Goal: Task Accomplishment & Management: Complete application form

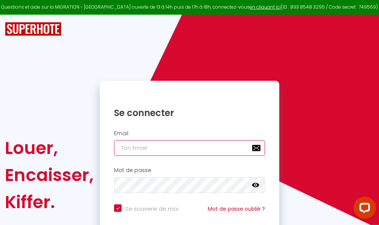
click at [178, 147] on input "email" at bounding box center [189, 148] width 151 height 16
type input "m"
checkbox input "true"
type input "ma"
checkbox input "true"
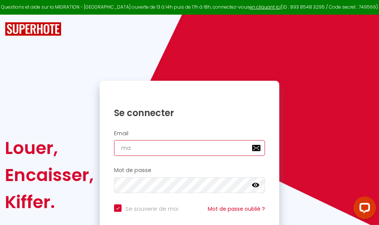
type input "mar"
checkbox input "true"
type input "marc"
checkbox input "true"
type input "marcd"
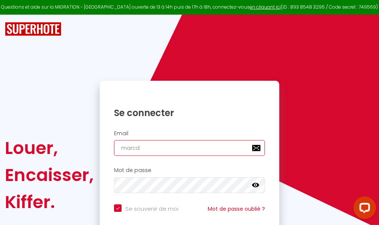
checkbox input "true"
type input "marcdp"
checkbox input "true"
type input "marcdpo"
checkbox input "true"
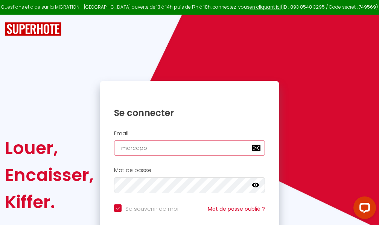
type input "marcdpoz"
checkbox input "true"
type input "marcdpoz."
checkbox input "true"
type input "marcdpoz.l"
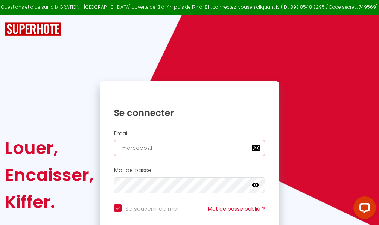
checkbox input "true"
type input "marcdpoz.lo"
checkbox input "true"
type input "marcdpoz.loc"
checkbox input "true"
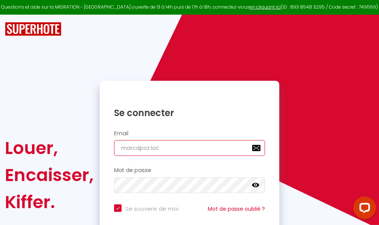
type input "marcdpoz.loca"
checkbox input "true"
type input "marcdpoz.locat"
checkbox input "true"
type input "marcdpoz.locati"
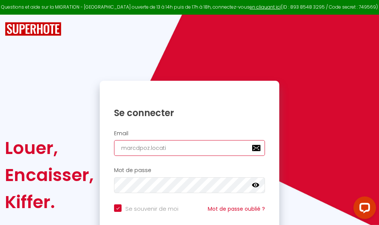
checkbox input "true"
type input "marcdpoz.locatio"
checkbox input "true"
type input "marcdpoz.location"
checkbox input "true"
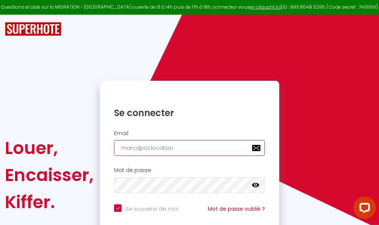
type input "marcdpoz.location@"
checkbox input "true"
type input "marcdpoz.location@g"
checkbox input "true"
type input "marcdpoz.location@gm"
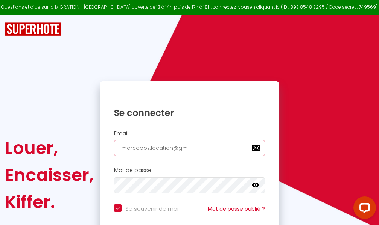
checkbox input "true"
type input "marcdpoz.location@gma"
checkbox input "true"
type input "marcdpoz.location@gmai"
checkbox input "true"
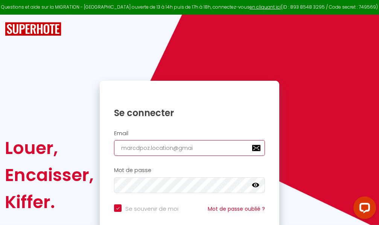
type input "[EMAIL_ADDRESS]"
checkbox input "true"
type input "[EMAIL_ADDRESS]."
checkbox input "true"
type input "marcdpoz.location@gmail.c"
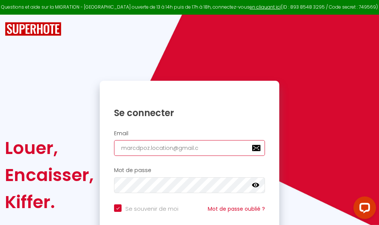
checkbox input "true"
type input "[EMAIL_ADDRESS][DOMAIN_NAME]"
checkbox input "true"
type input "[EMAIL_ADDRESS][DOMAIN_NAME]"
checkbox input "true"
